Goal: Navigation & Orientation: Understand site structure

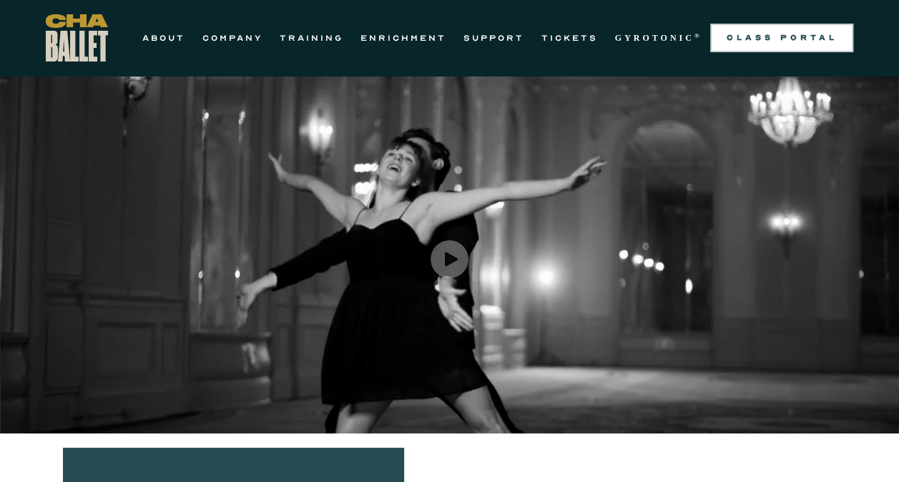
click at [793, 33] on div "Class Portal" at bounding box center [782, 37] width 126 height 11
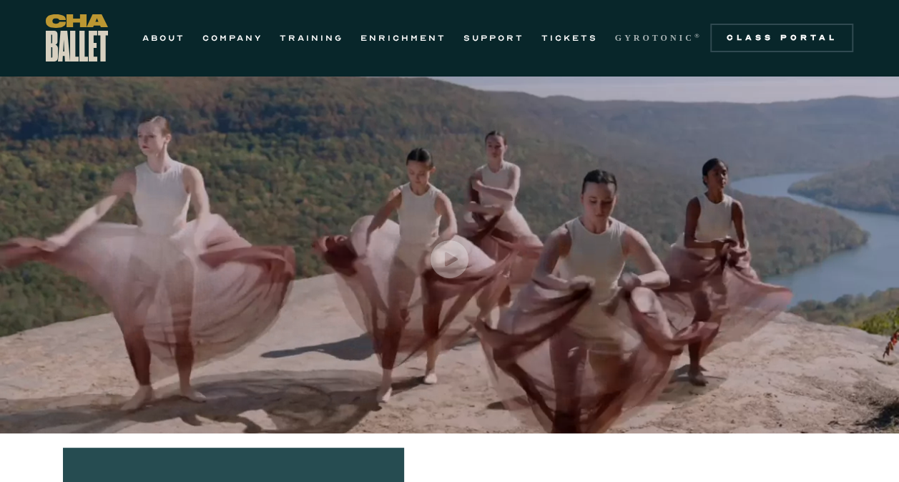
click at [659, 29] on link "GYROTONIC ®" at bounding box center [658, 37] width 87 height 17
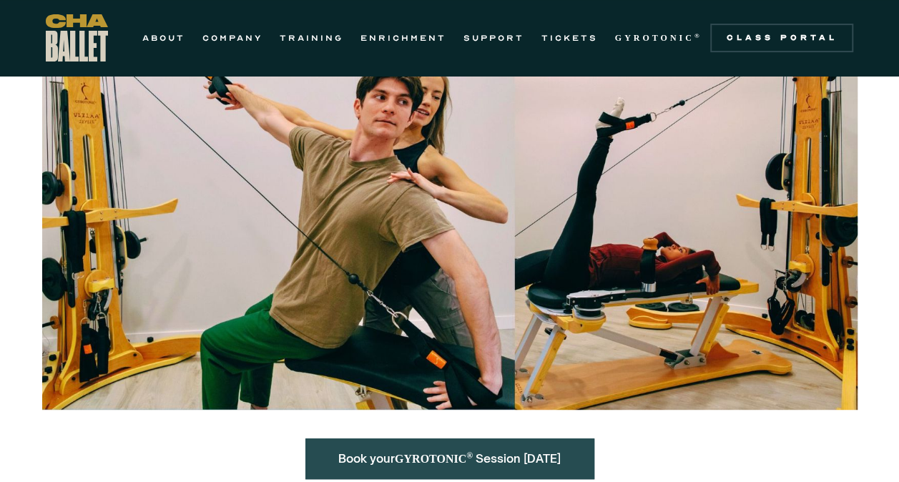
scroll to position [215, 0]
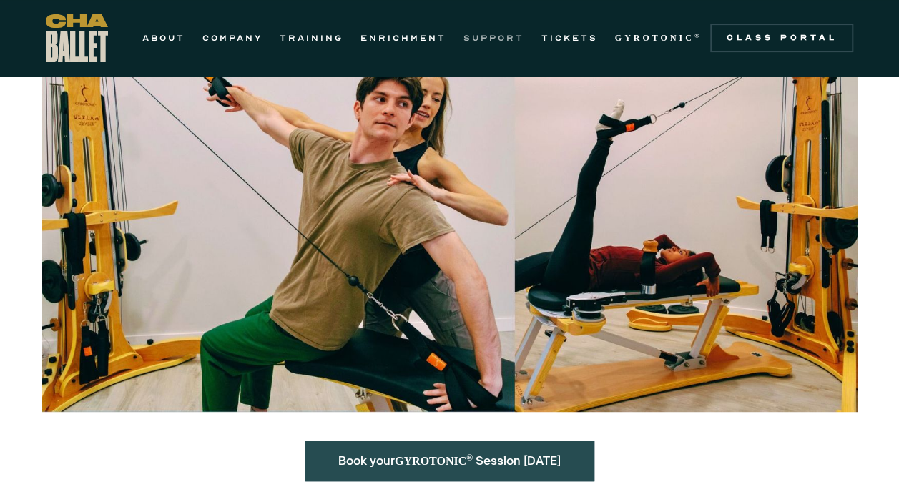
click at [505, 36] on link "SUPPORT" at bounding box center [493, 37] width 61 height 17
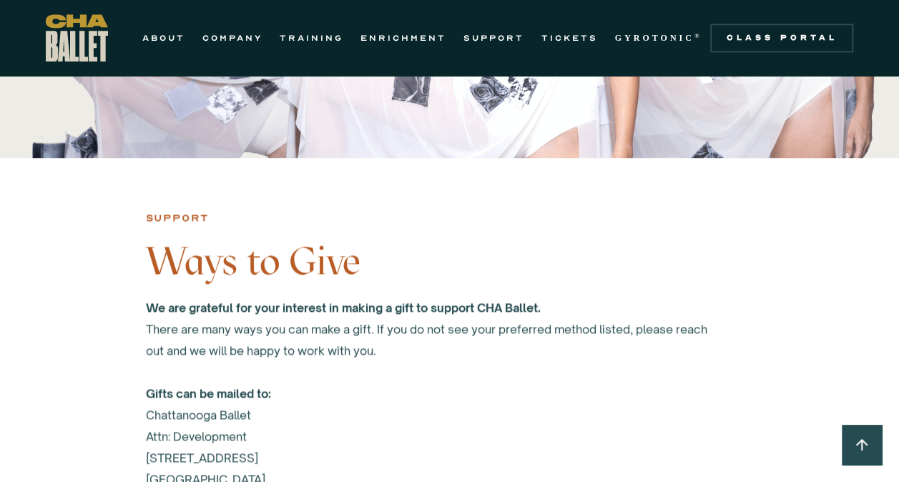
scroll to position [1073, 0]
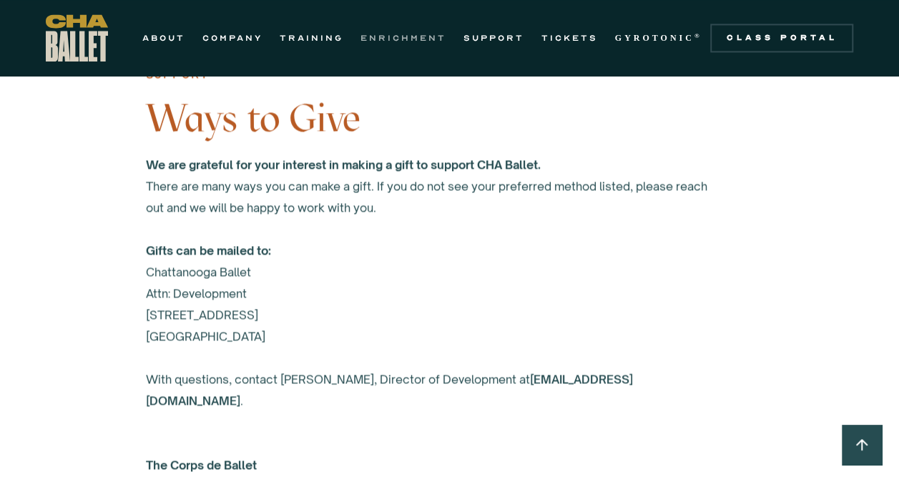
click at [394, 39] on link "ENRICHMENT" at bounding box center [403, 37] width 86 height 17
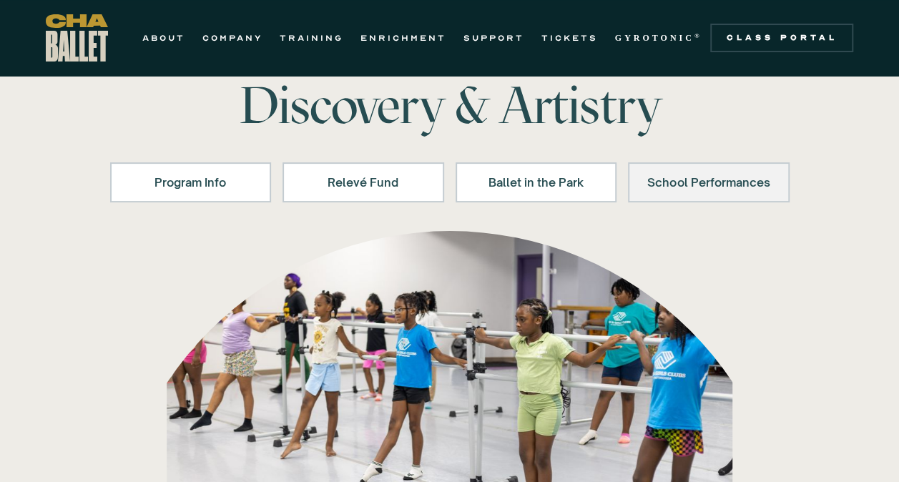
click at [672, 187] on div "School Performances" at bounding box center [709, 182] width 124 height 17
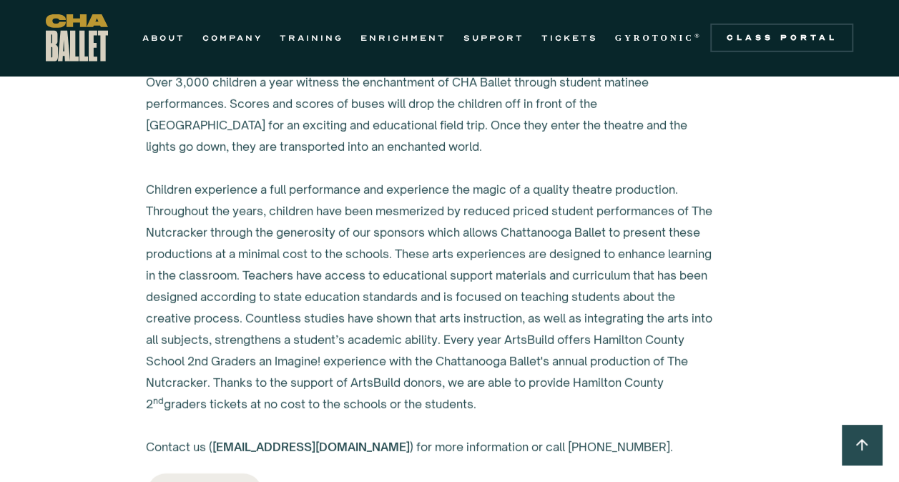
scroll to position [2362, 0]
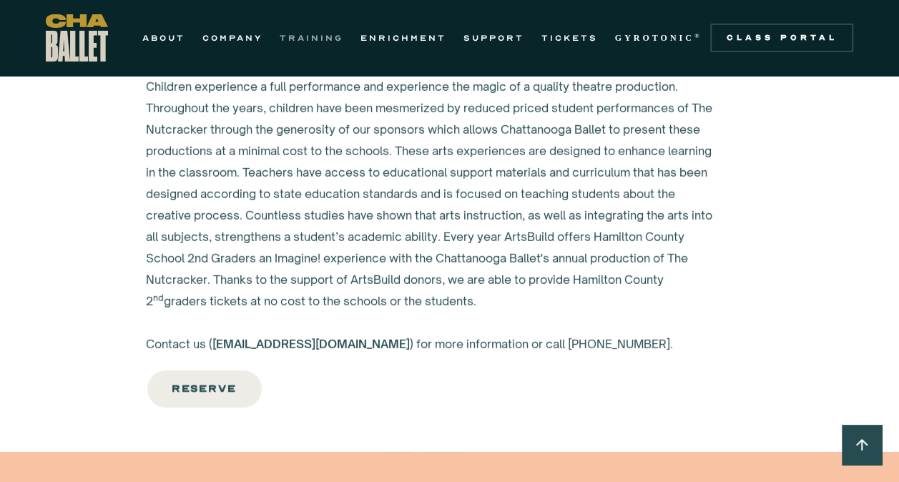
click at [319, 40] on link "TRAINING" at bounding box center [312, 37] width 64 height 17
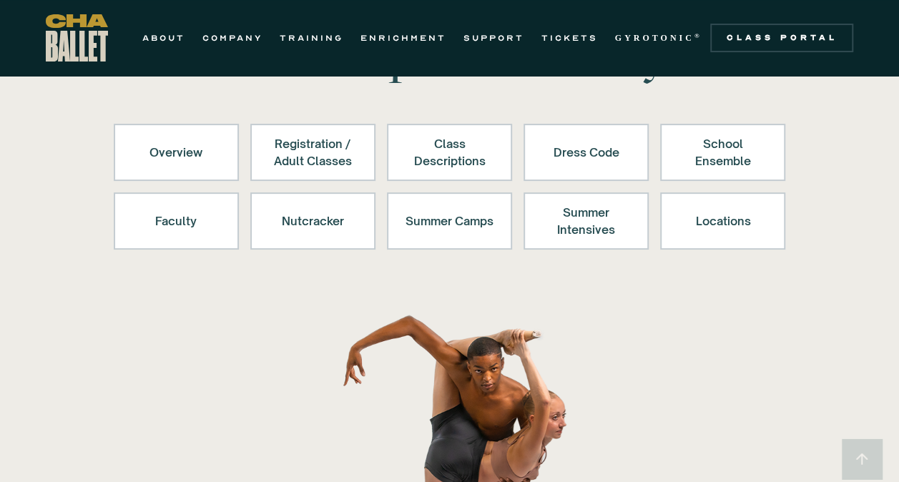
scroll to position [215, 0]
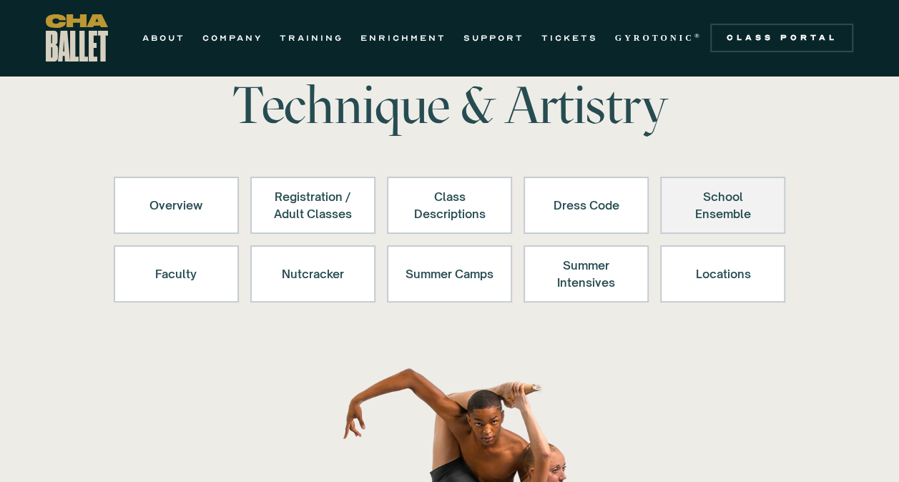
click at [689, 207] on div "School Ensemble" at bounding box center [723, 205] width 88 height 34
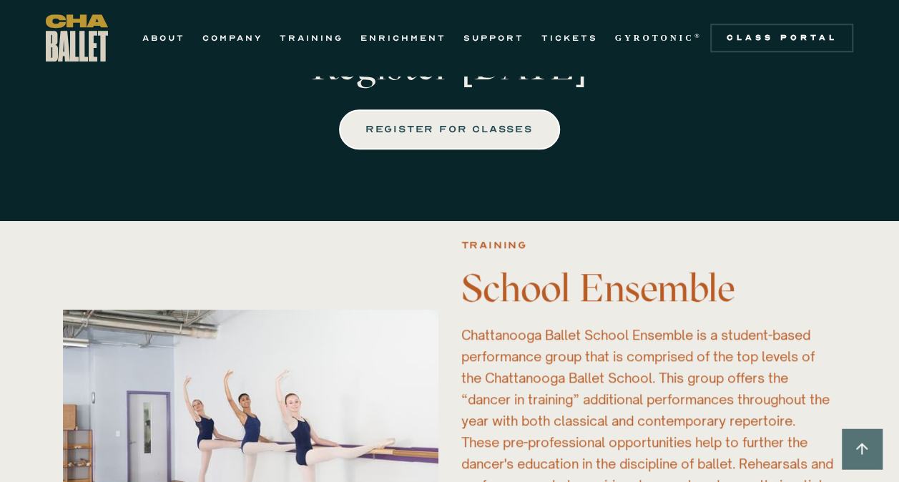
scroll to position [3068, 0]
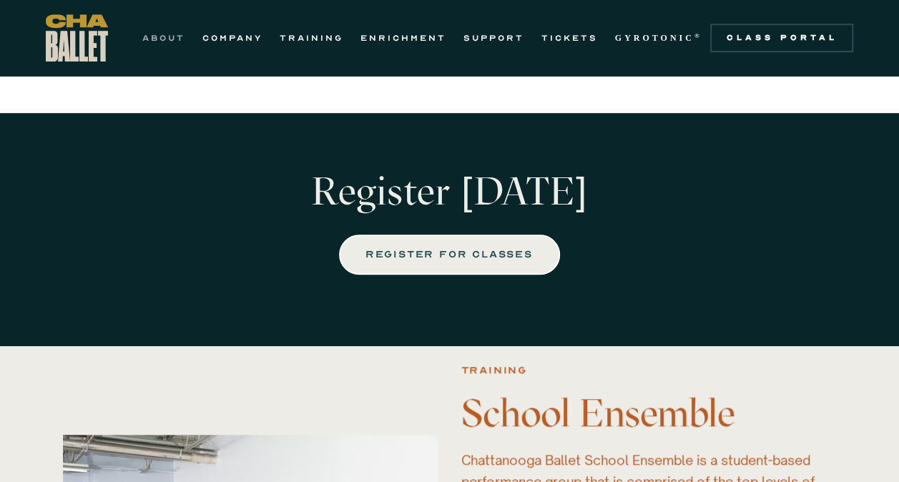
click at [165, 43] on link "ABOUT" at bounding box center [163, 37] width 43 height 17
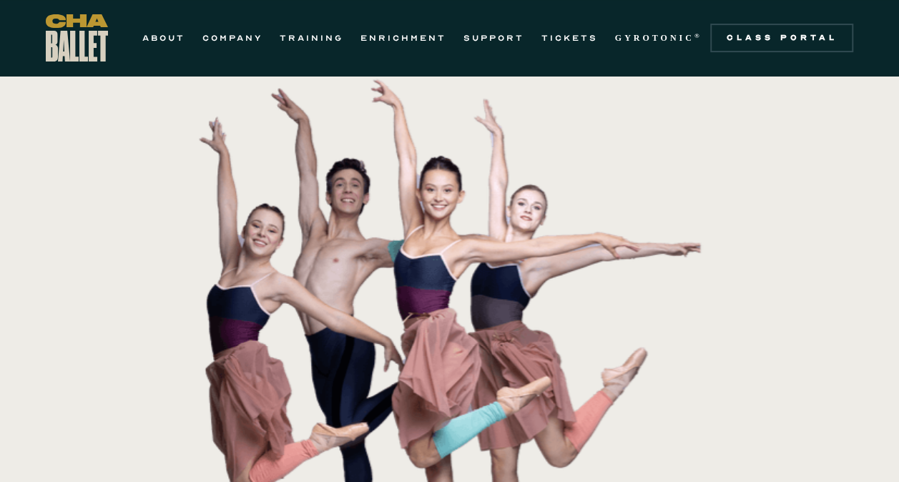
scroll to position [99, 0]
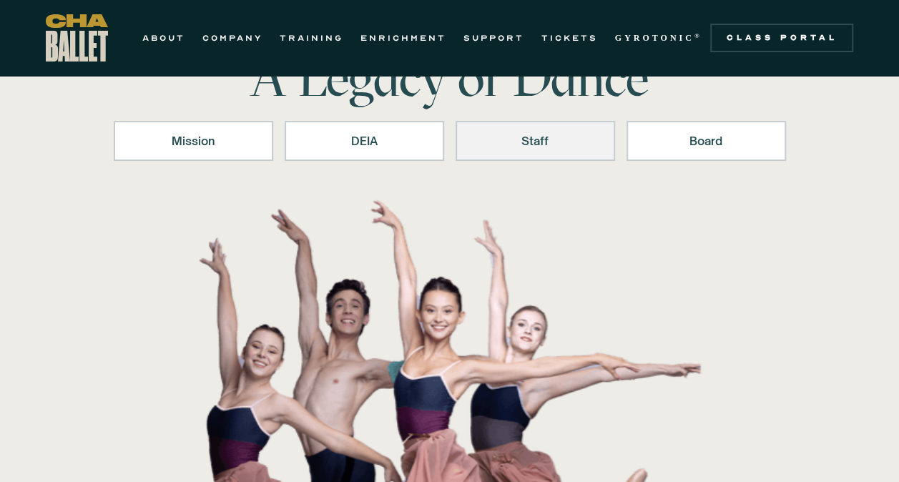
click at [518, 144] on div "Staff" at bounding box center [535, 140] width 122 height 17
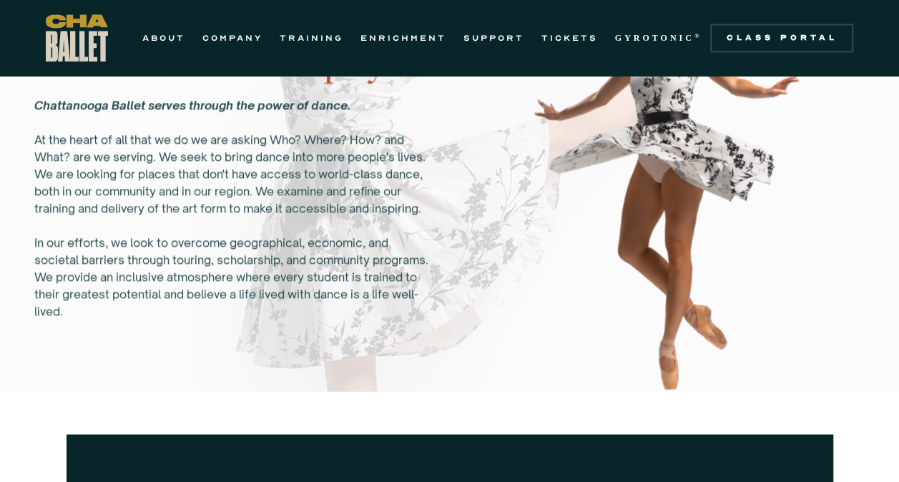
scroll to position [853, 0]
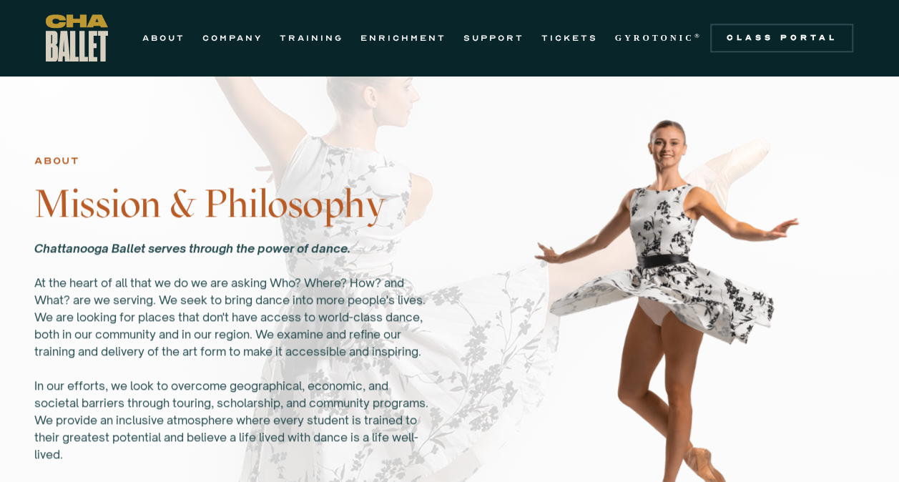
drag, startPoint x: 196, startPoint y: 202, endPoint x: 187, endPoint y: 214, distance: 14.7
click at [196, 206] on h3 "Mission & Philosophy" at bounding box center [233, 203] width 398 height 43
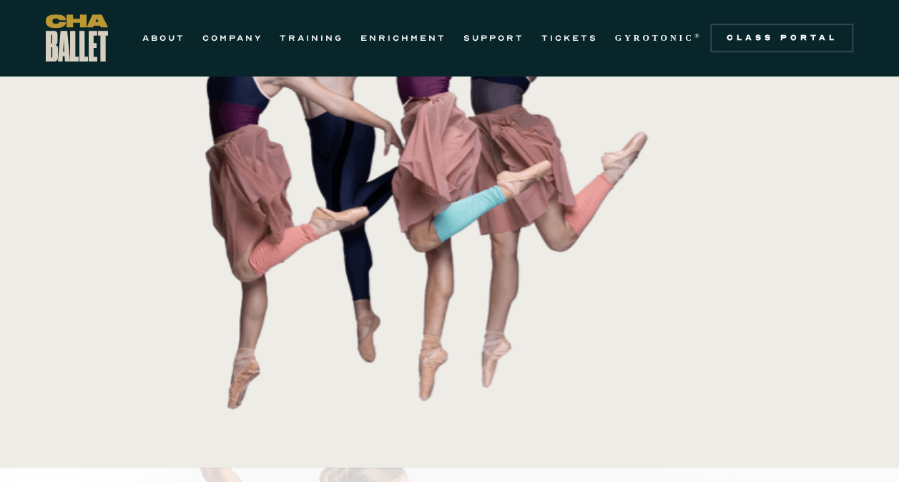
scroll to position [280, 0]
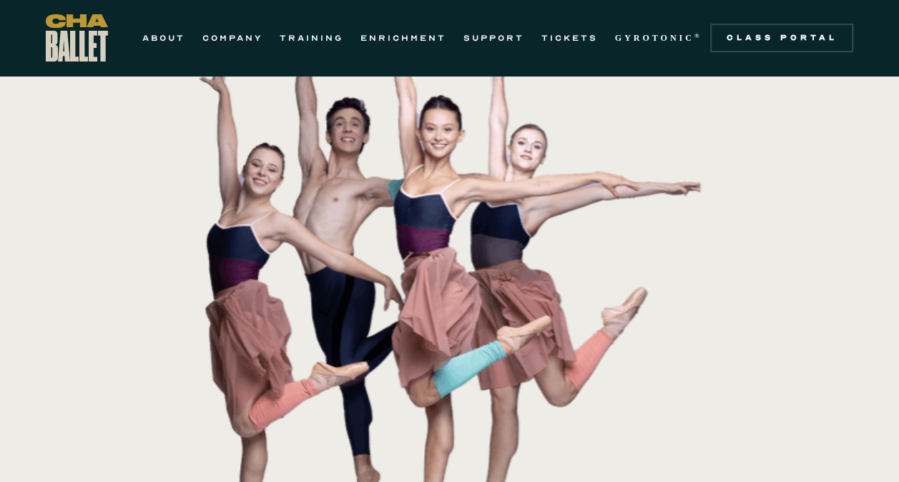
click at [94, 40] on img "home" at bounding box center [77, 37] width 62 height 47
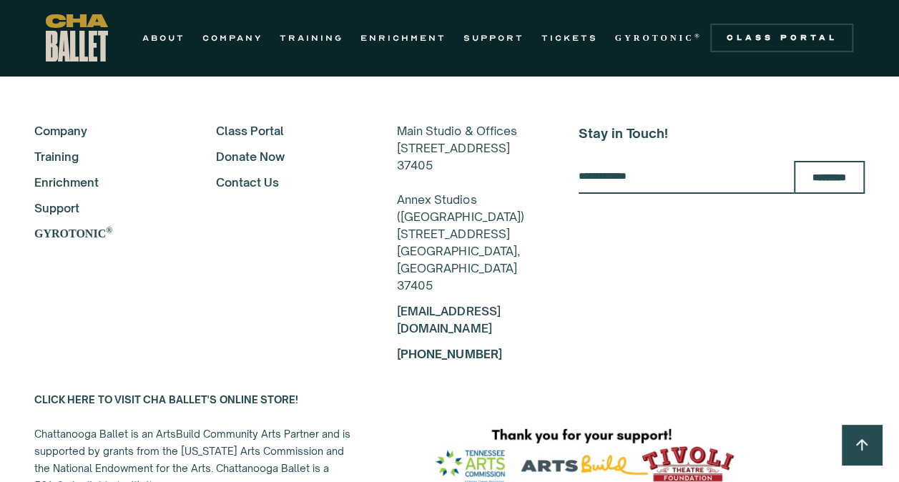
scroll to position [2701, 0]
